Goal: Information Seeking & Learning: Check status

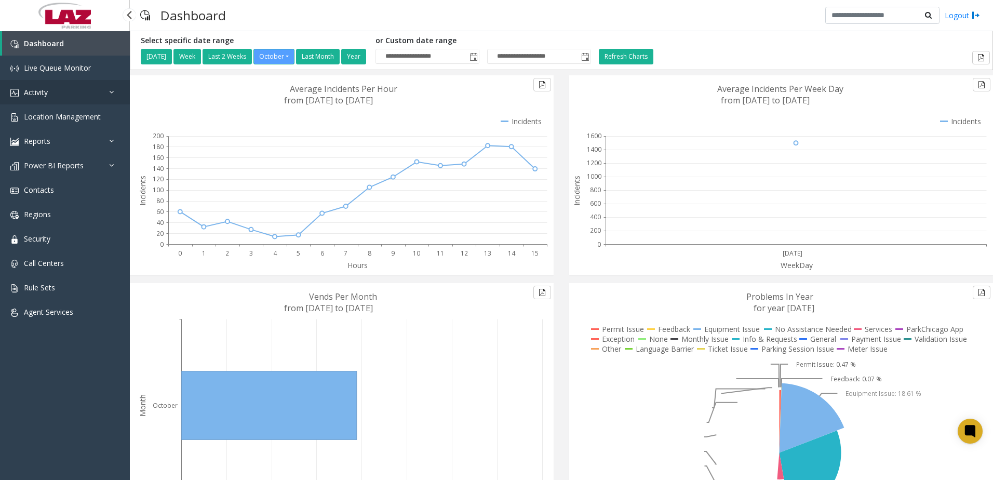
click at [39, 85] on link "Activity" at bounding box center [65, 92] width 130 height 24
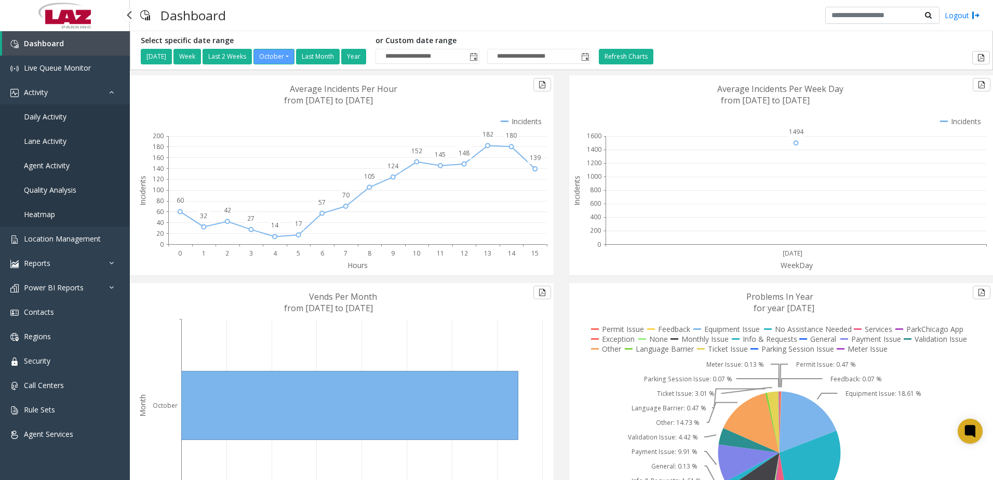
click at [44, 117] on span "Daily Activity" at bounding box center [45, 117] width 43 height 10
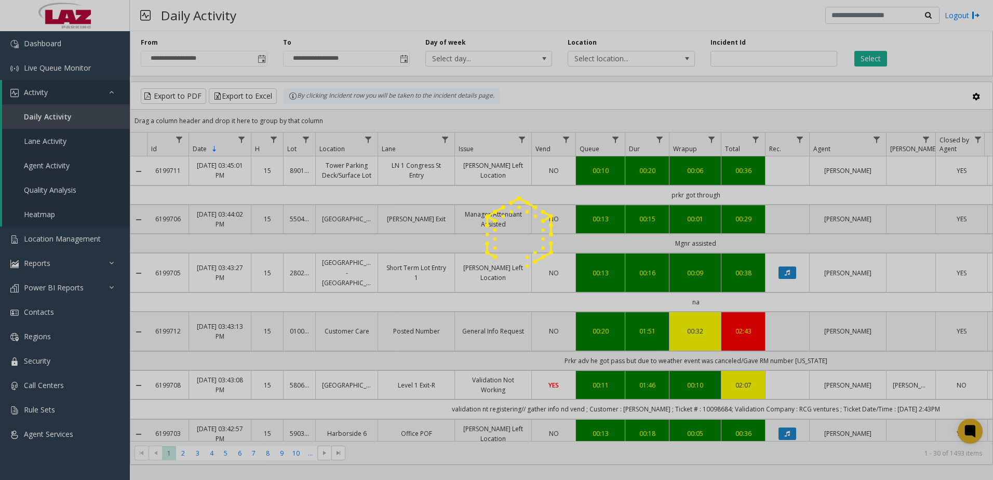
click at [261, 57] on div at bounding box center [496, 240] width 993 height 480
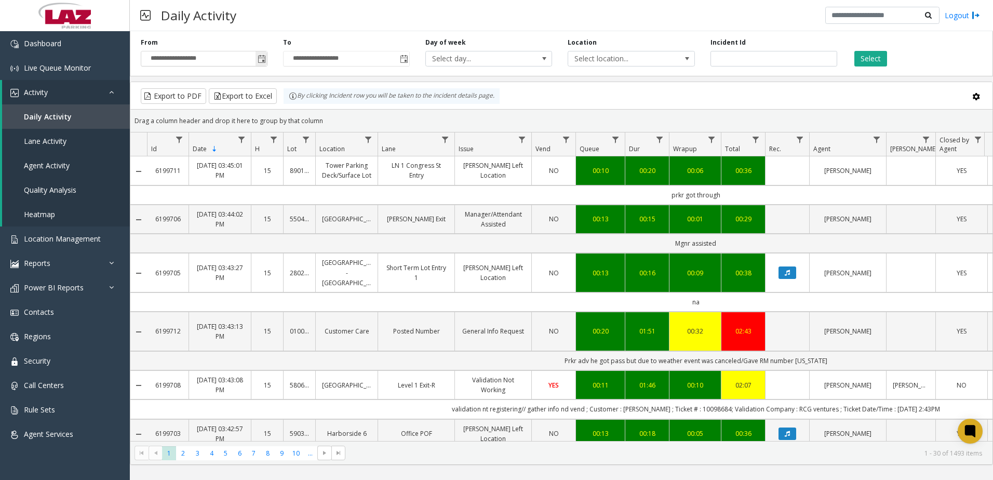
click at [261, 60] on span "Toggle popup" at bounding box center [262, 59] width 8 height 8
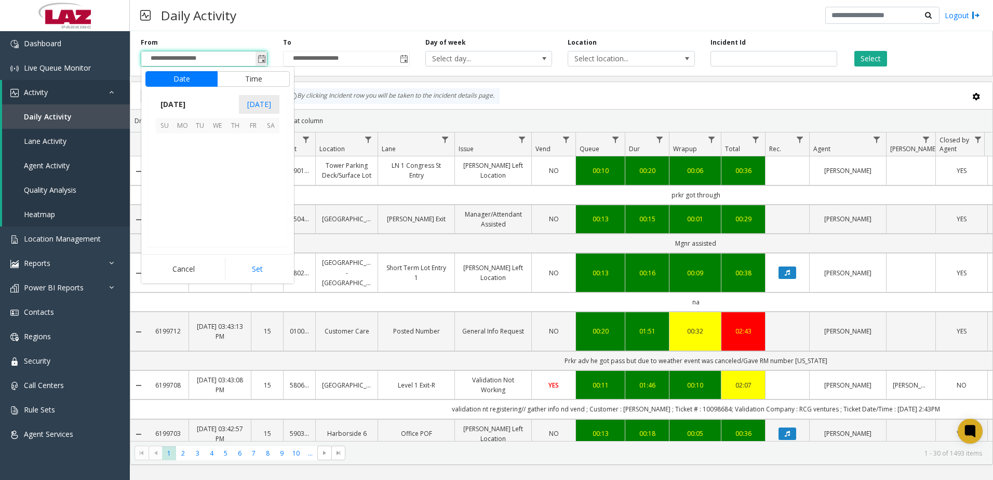
scroll to position [186562, 0]
click at [190, 102] on span "October 2025" at bounding box center [173, 105] width 34 height 16
click at [168, 177] on span "Sep" at bounding box center [168, 176] width 25 height 25
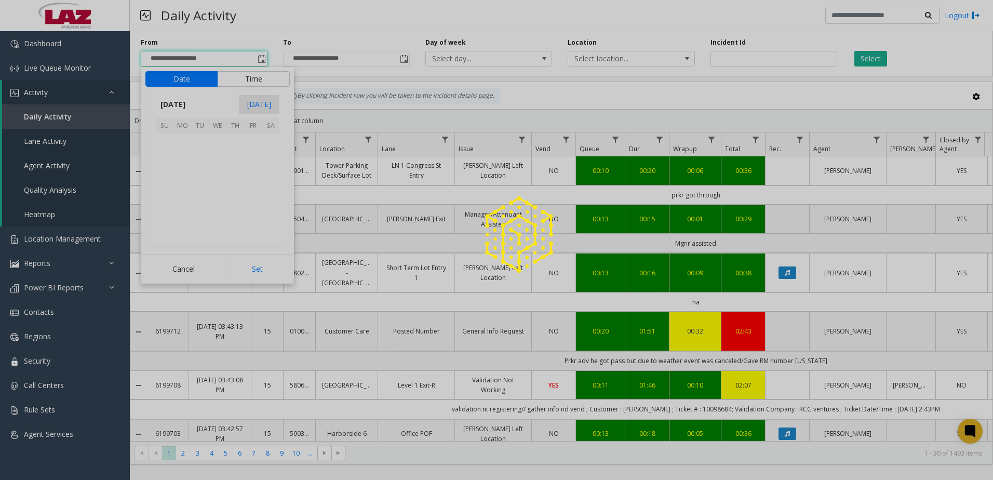
scroll to position [186439, 0]
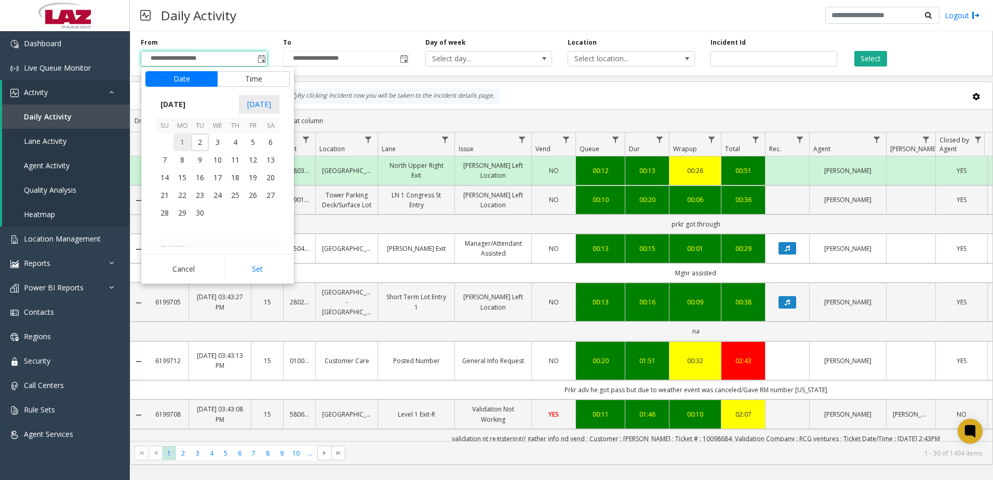
click at [184, 142] on span "1" at bounding box center [183, 143] width 18 height 18
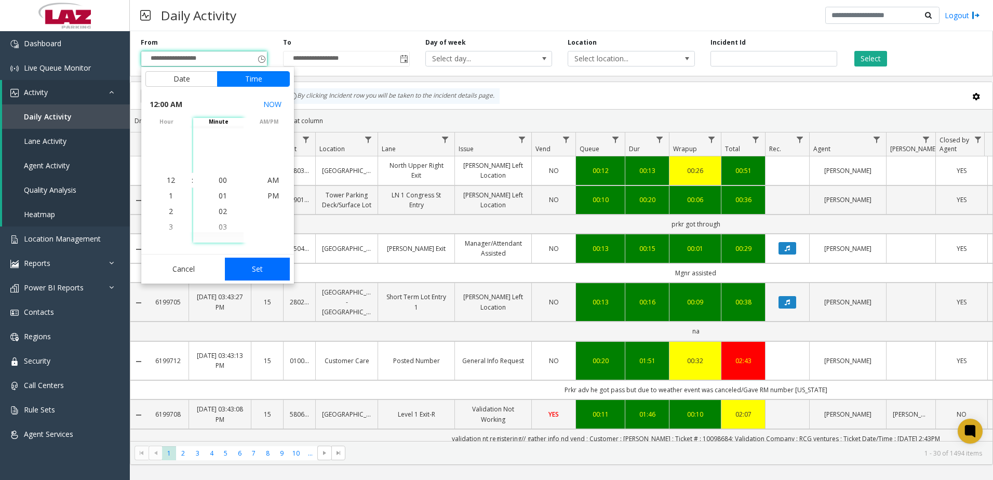
click at [264, 269] on button "Set" at bounding box center [257, 269] width 65 height 23
type input "**********"
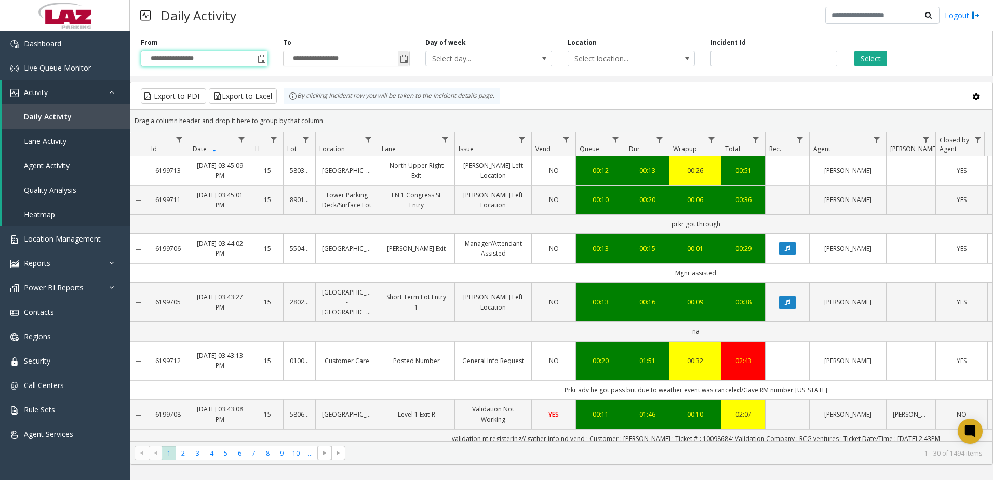
click at [401, 58] on span "Toggle popup" at bounding box center [404, 59] width 8 height 8
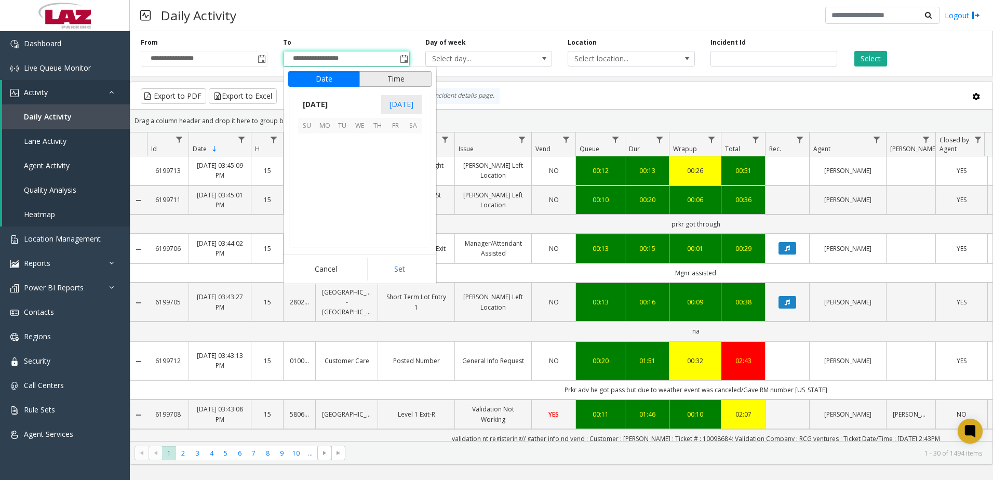
scroll to position [16, 0]
click at [329, 106] on span "October 2025" at bounding box center [315, 105] width 34 height 16
click at [310, 170] on span "Sep" at bounding box center [310, 176] width 25 height 25
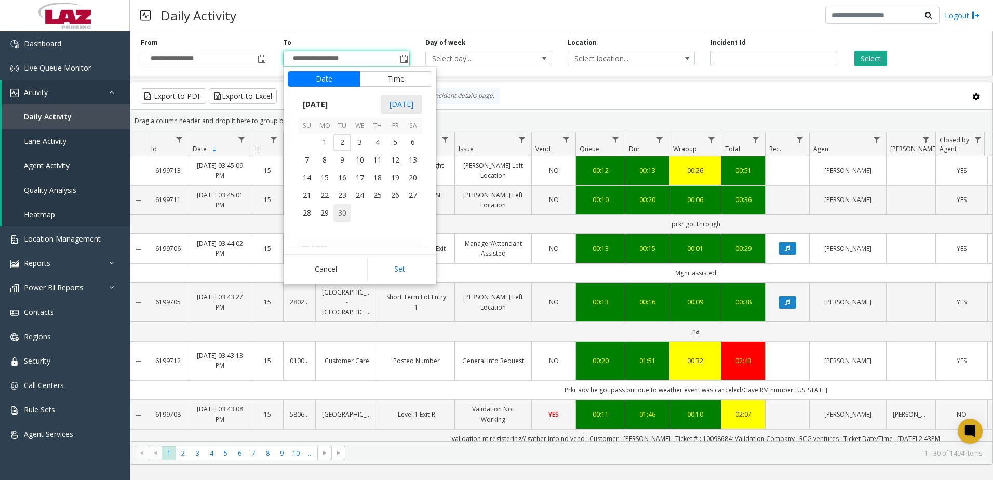
click at [348, 208] on span "30" at bounding box center [342, 213] width 18 height 18
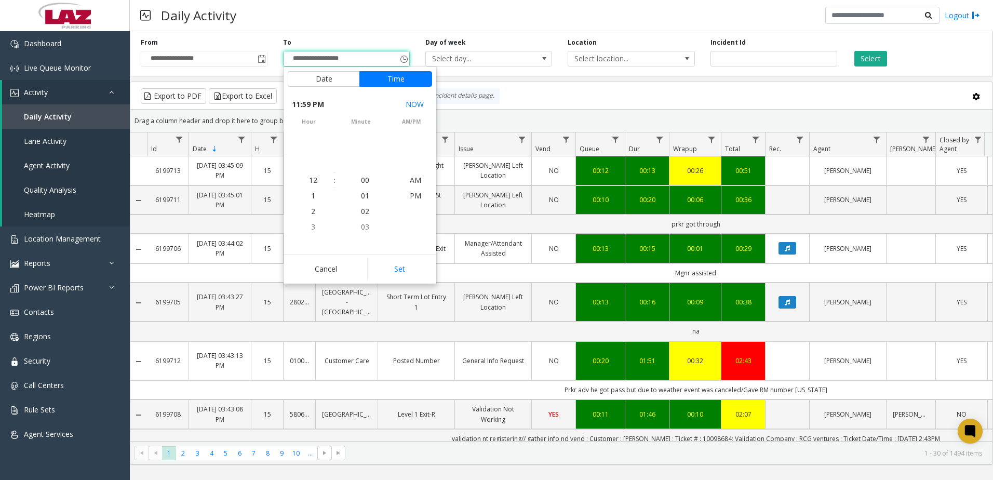
scroll to position [16, 0]
click at [399, 263] on button "Set" at bounding box center [399, 269] width 65 height 23
type input "**********"
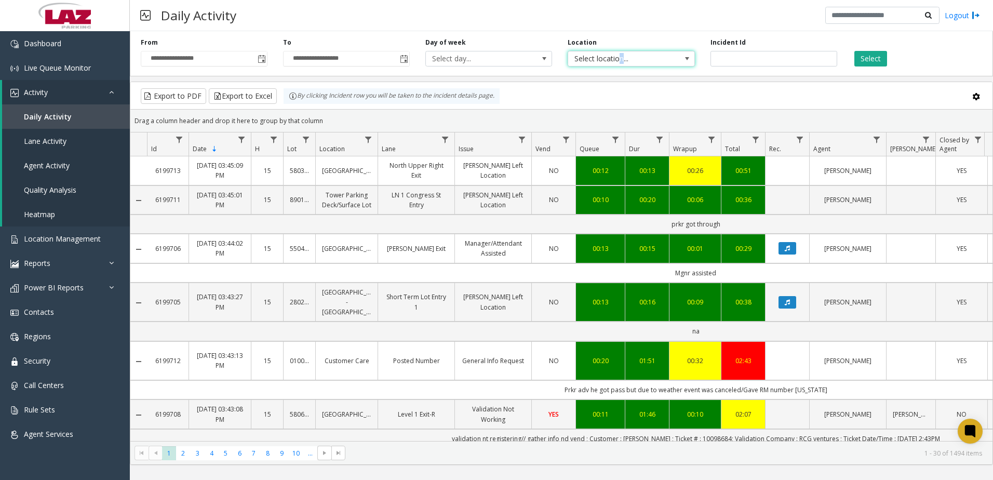
click at [621, 63] on span "Select location..." at bounding box center [618, 58] width 101 height 15
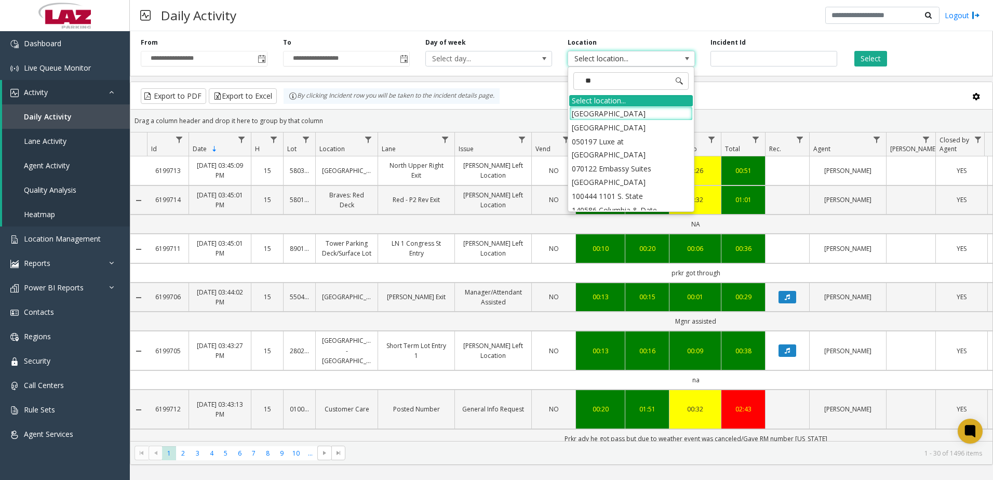
type input "***"
drag, startPoint x: 639, startPoint y: 77, endPoint x: 472, endPoint y: 78, distance: 166.8
click at [472, 78] on app-root "**********" at bounding box center [496, 240] width 993 height 480
click at [577, 86] on input at bounding box center [630, 81] width 115 height 18
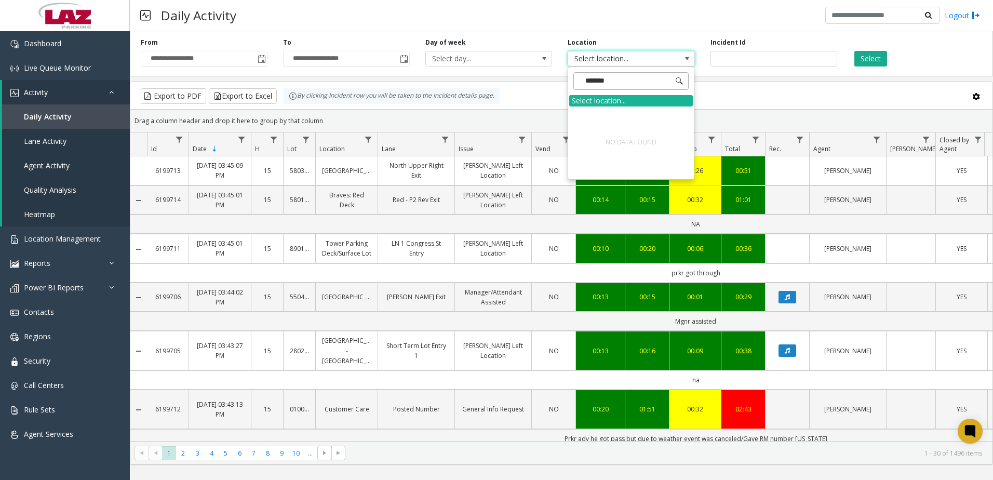
click at [584, 79] on input "******" at bounding box center [630, 81] width 115 height 18
type input "*"
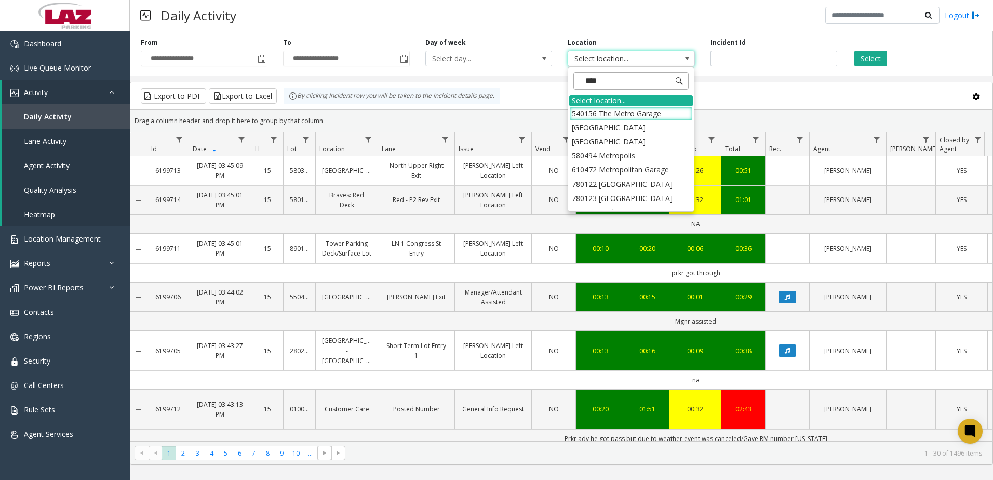
type input "*****"
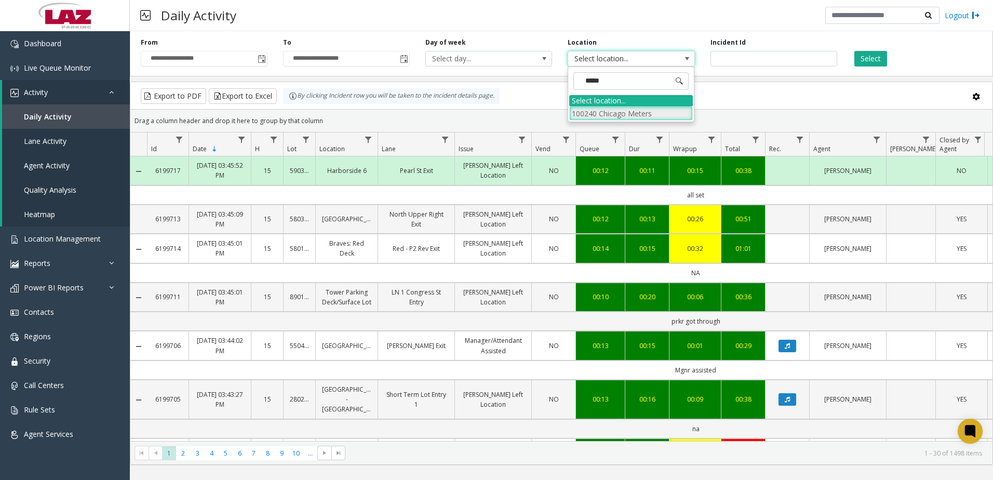
click at [589, 114] on li "100240 Chicago Meters" at bounding box center [631, 113] width 124 height 14
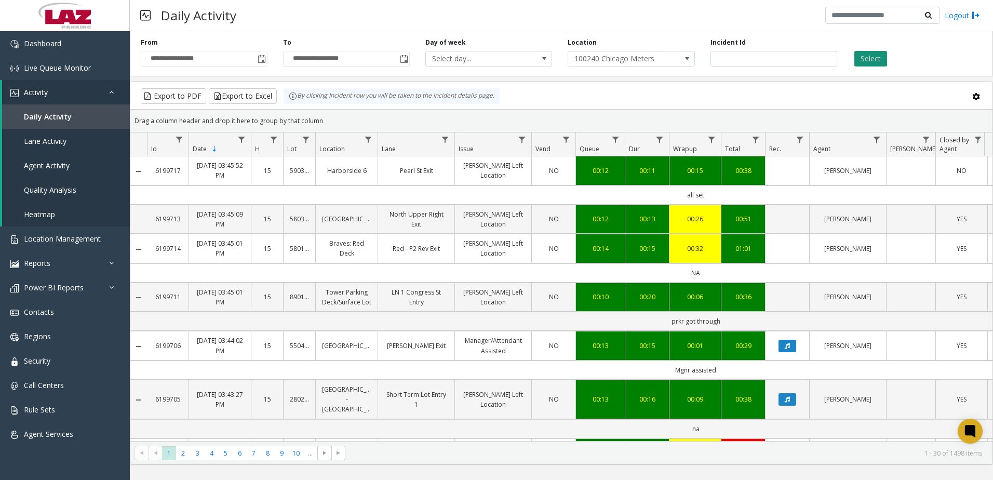
click at [881, 61] on button "Select" at bounding box center [871, 59] width 33 height 16
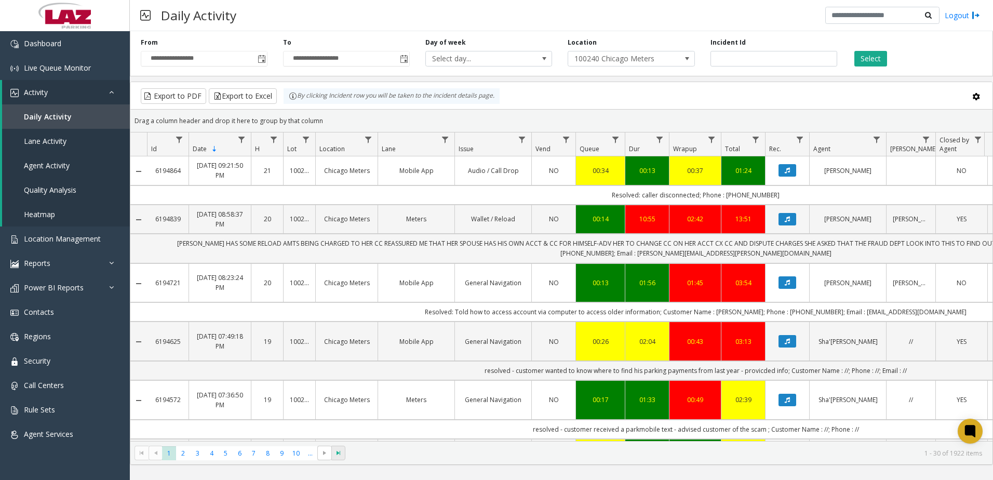
click at [337, 452] on span "Go to the last page" at bounding box center [339, 453] width 8 height 8
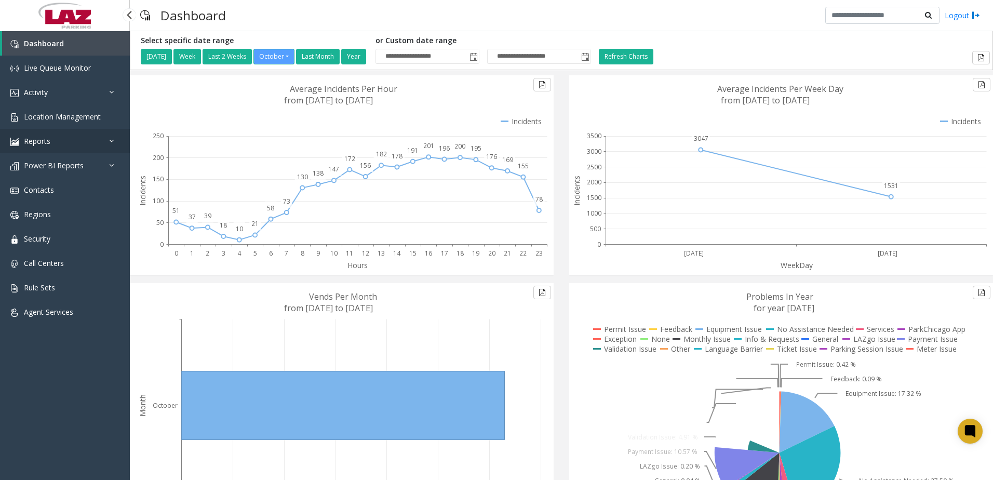
click at [33, 137] on span "Reports" at bounding box center [37, 141] width 26 height 10
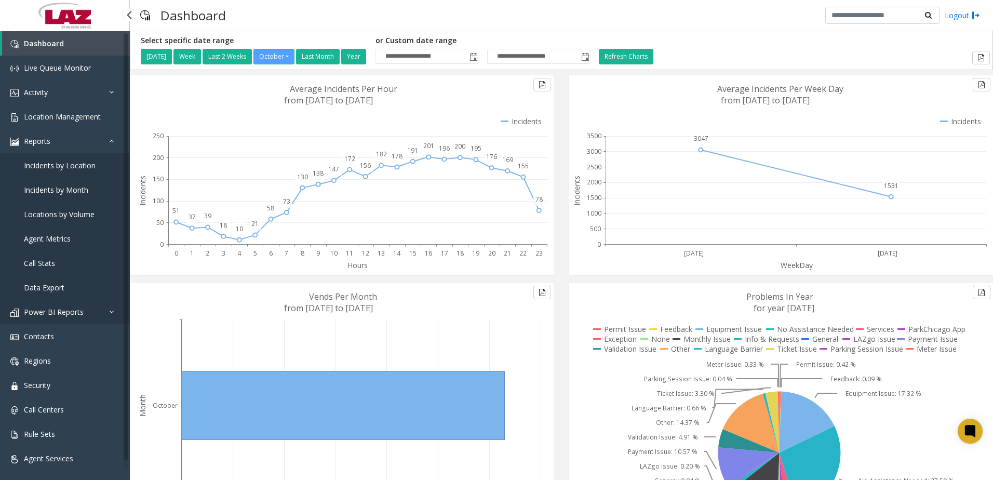
click at [77, 312] on span "Power BI Reports" at bounding box center [54, 312] width 60 height 10
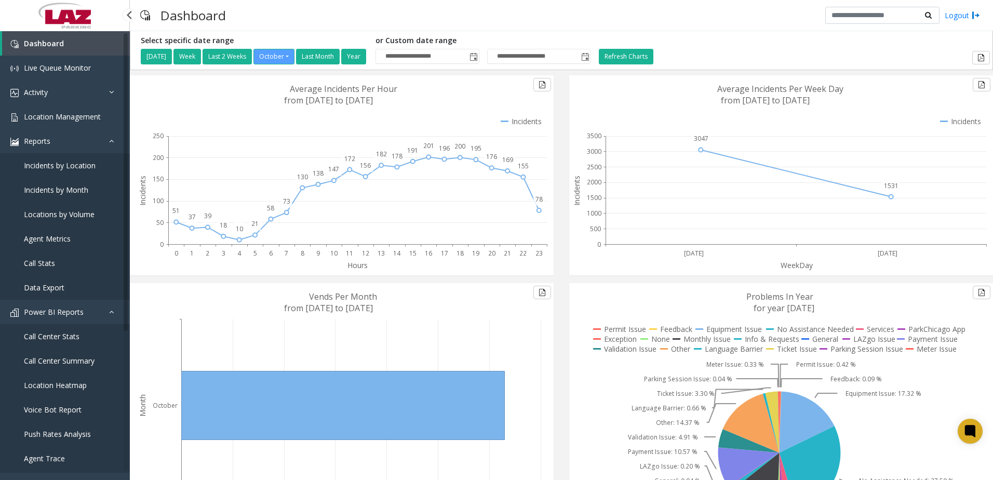
click at [72, 338] on span "Call Center Stats" at bounding box center [52, 336] width 56 height 10
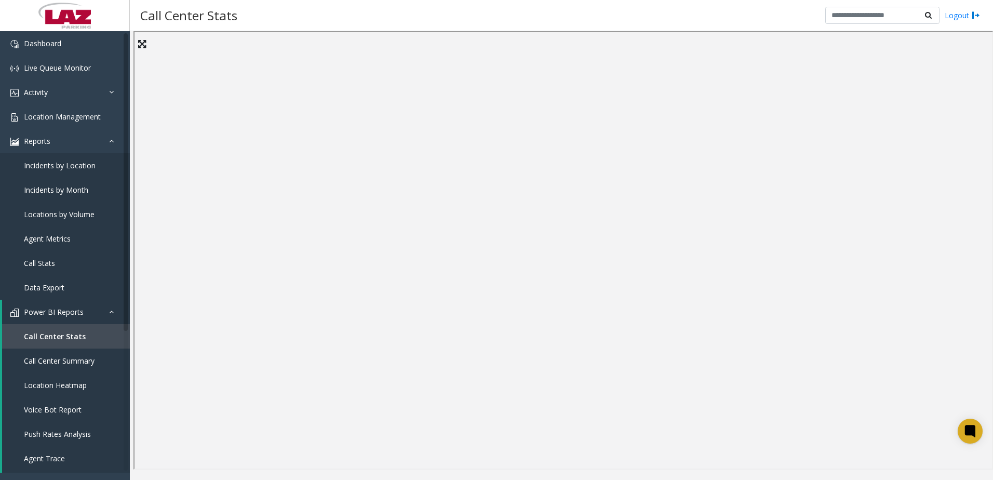
click at [422, 16] on div "Call Center Stats Logout" at bounding box center [561, 15] width 863 height 31
